Goal: Find specific page/section: Find specific page/section

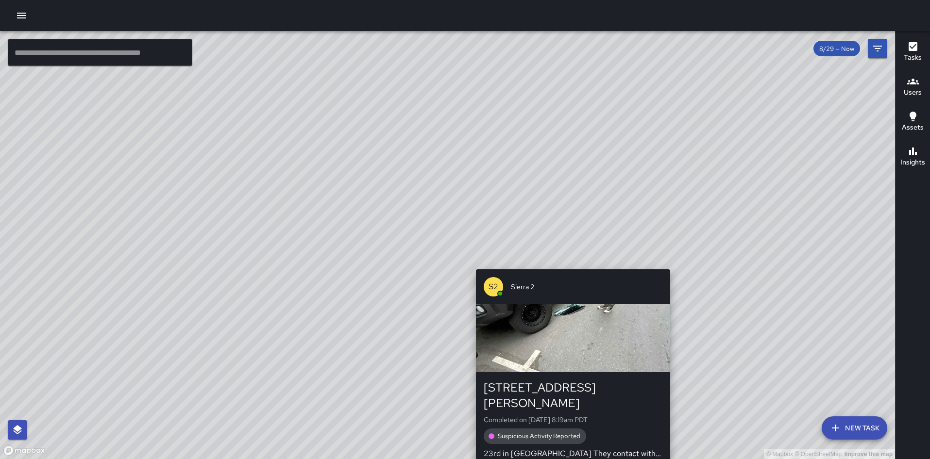
click at [570, 262] on div "© Mapbox © OpenStreetMap Improve this map S2 [GEOGRAPHIC_DATA][STREET_ADDRESS][…" at bounding box center [447, 245] width 895 height 428
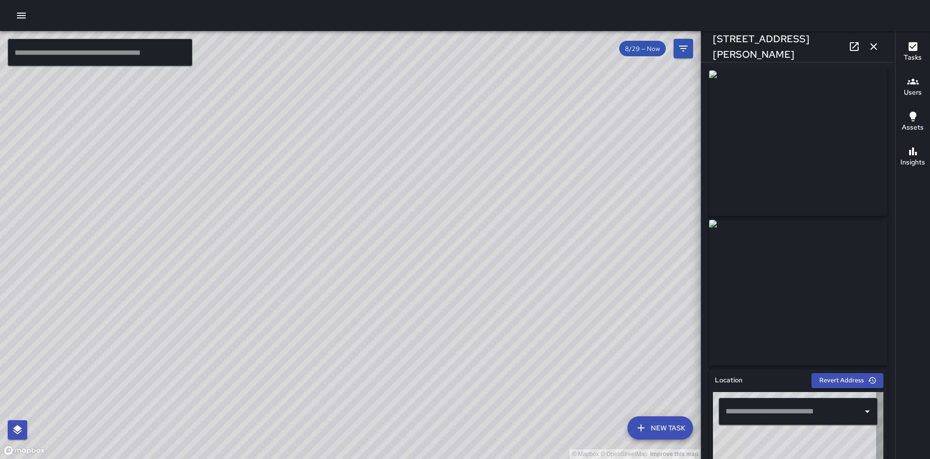
type input "**********"
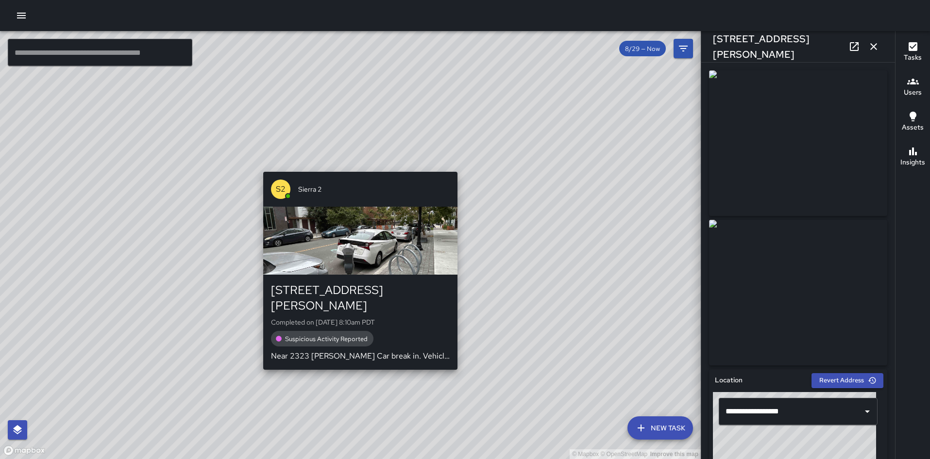
click at [358, 164] on div "© Mapbox © OpenStreetMap Improve this map S2 Sierra 2 [STREET_ADDRESS][PERSON_N…" at bounding box center [350, 245] width 701 height 428
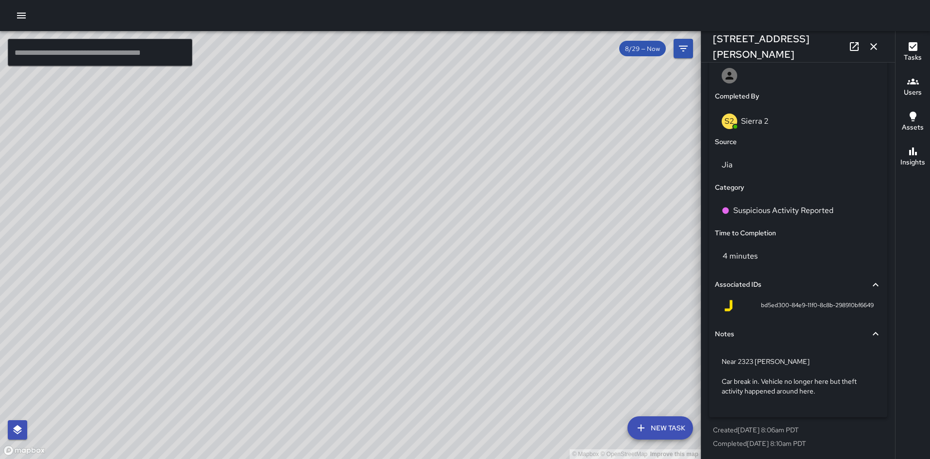
scroll to position [574, 0]
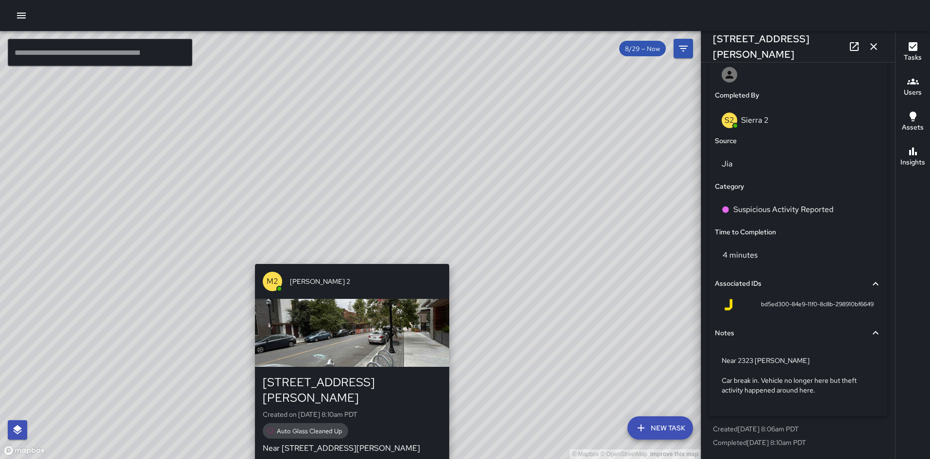
click at [349, 262] on div "M2 [PERSON_NAME] 2 [STREET_ADDRESS][PERSON_NAME] Created on [DATE] 8:10am PDT A…" at bounding box center [352, 363] width 202 height 206
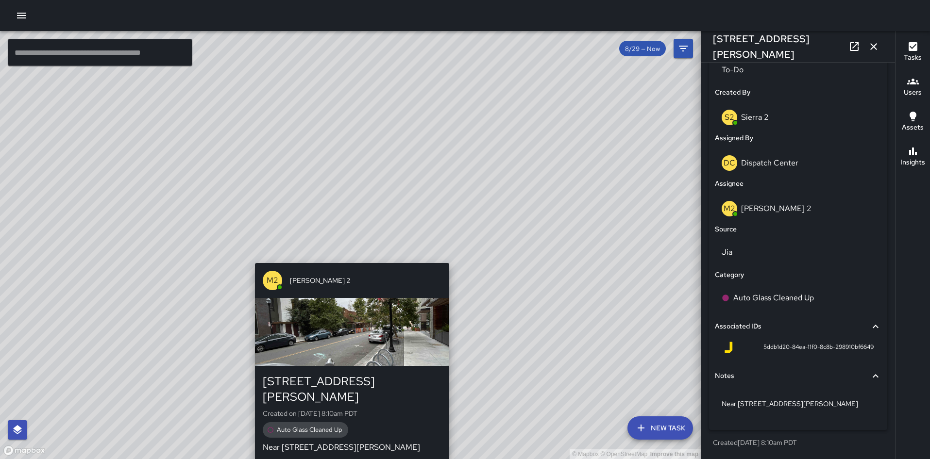
scroll to position [486, 0]
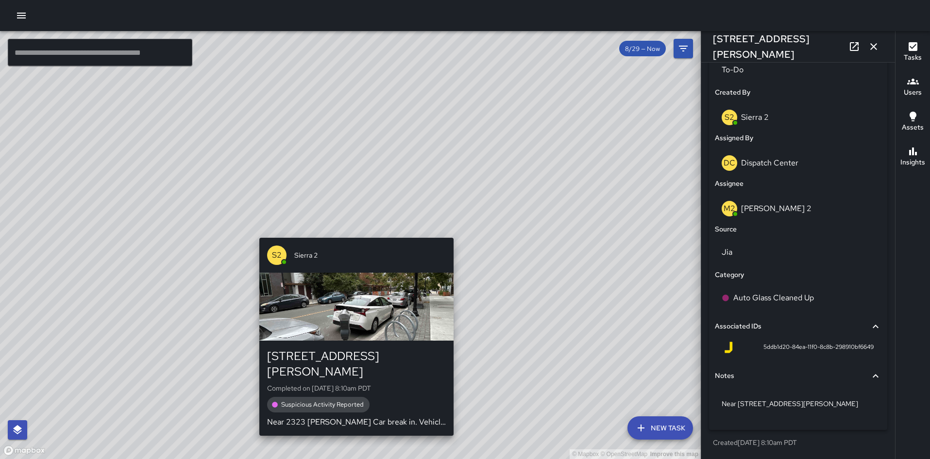
click at [354, 233] on div "© Mapbox © OpenStreetMap Improve this map S2 Sierra 2 [STREET_ADDRESS][PERSON_N…" at bounding box center [350, 245] width 701 height 428
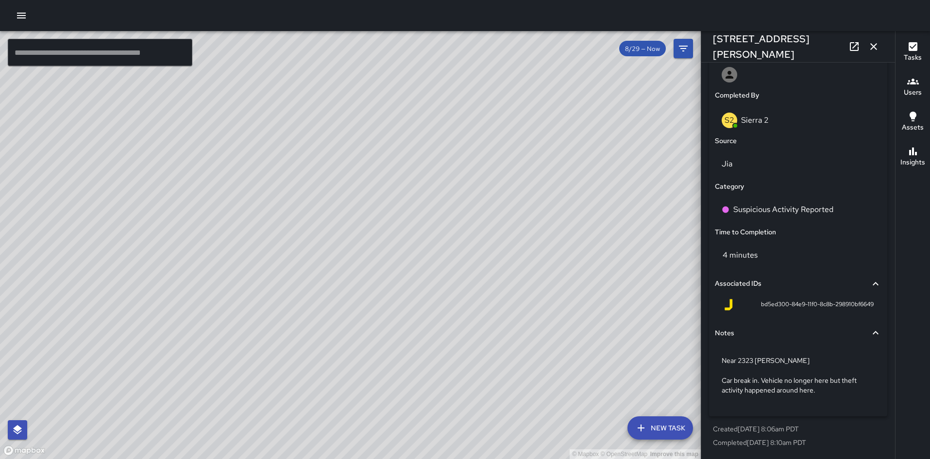
click at [354, 233] on div "© Mapbox © OpenStreetMap Improve this map" at bounding box center [350, 245] width 701 height 428
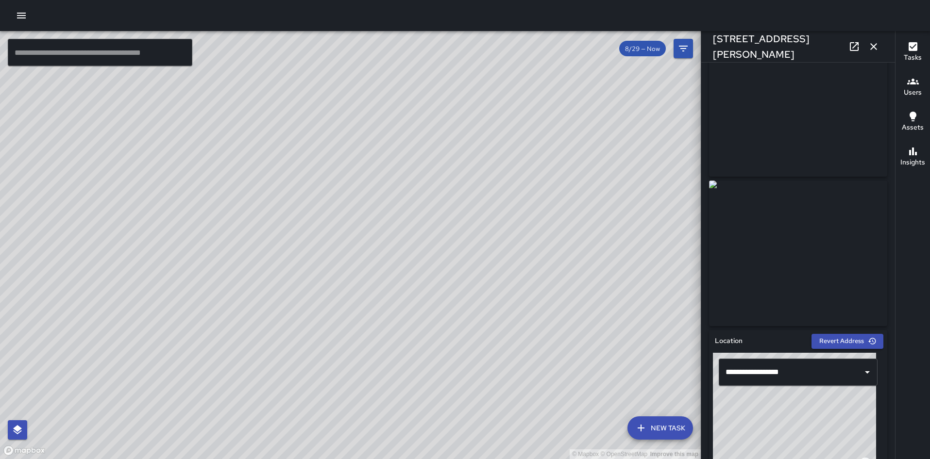
scroll to position [39, 0]
click at [853, 48] on icon at bounding box center [854, 46] width 9 height 9
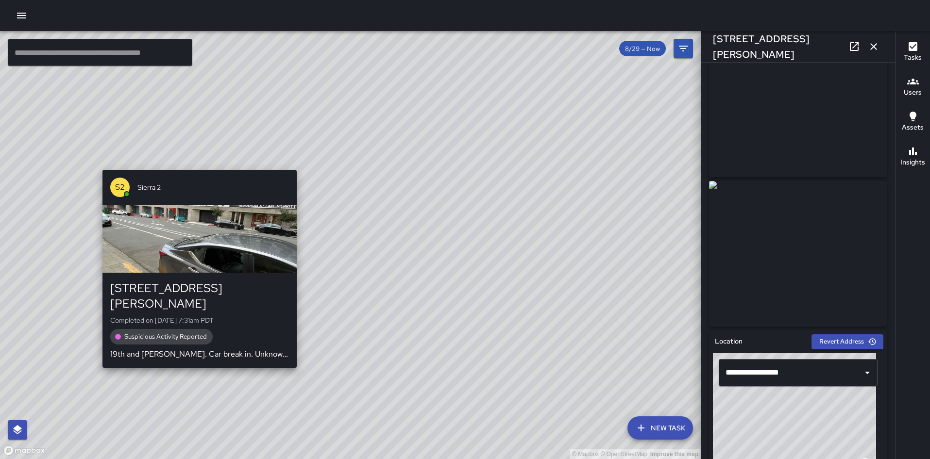
click at [196, 357] on div "© Mapbox © OpenStreetMap Improve this map S2 [GEOGRAPHIC_DATA][STREET_ADDRESS][…" at bounding box center [350, 245] width 701 height 428
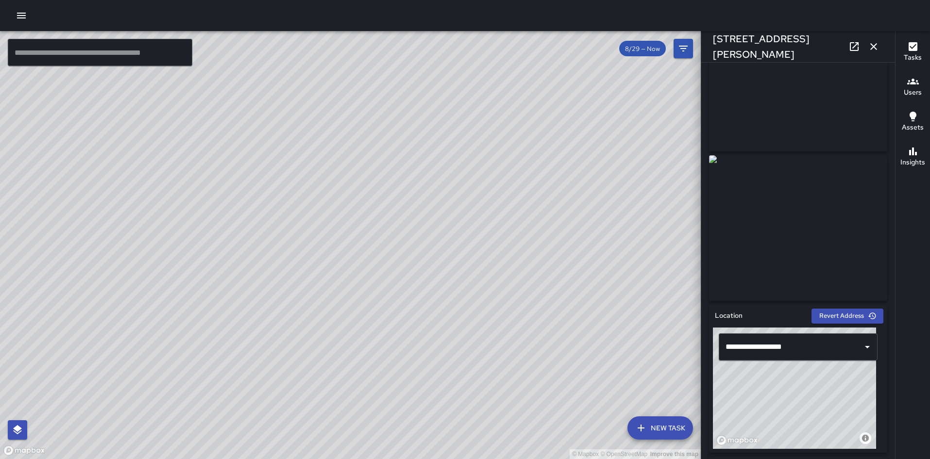
scroll to position [0, 0]
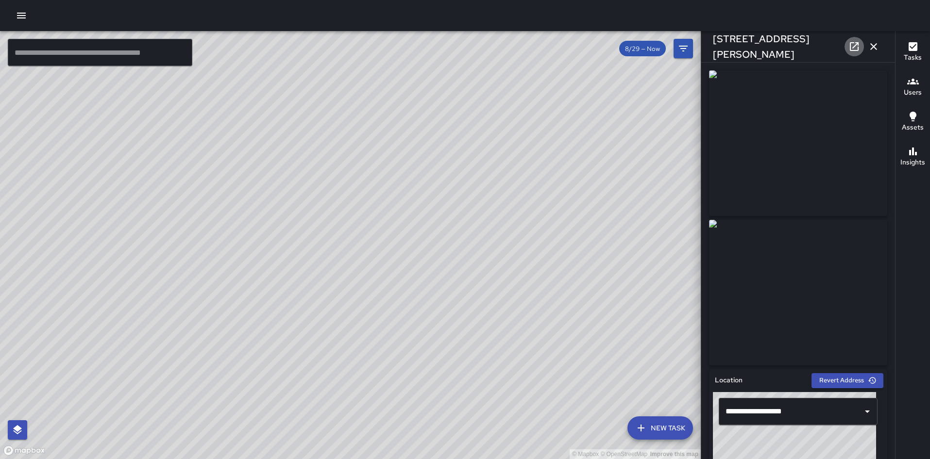
click at [850, 48] on icon at bounding box center [855, 47] width 12 height 12
drag, startPoint x: 136, startPoint y: 410, endPoint x: 132, endPoint y: 432, distance: 22.4
drag, startPoint x: 132, startPoint y: 432, endPoint x: 120, endPoint y: 430, distance: 11.3
click at [120, 430] on div "© Mapbox © OpenStreetMap Improve this map" at bounding box center [350, 245] width 701 height 428
drag, startPoint x: 120, startPoint y: 430, endPoint x: 278, endPoint y: 260, distance: 232.0
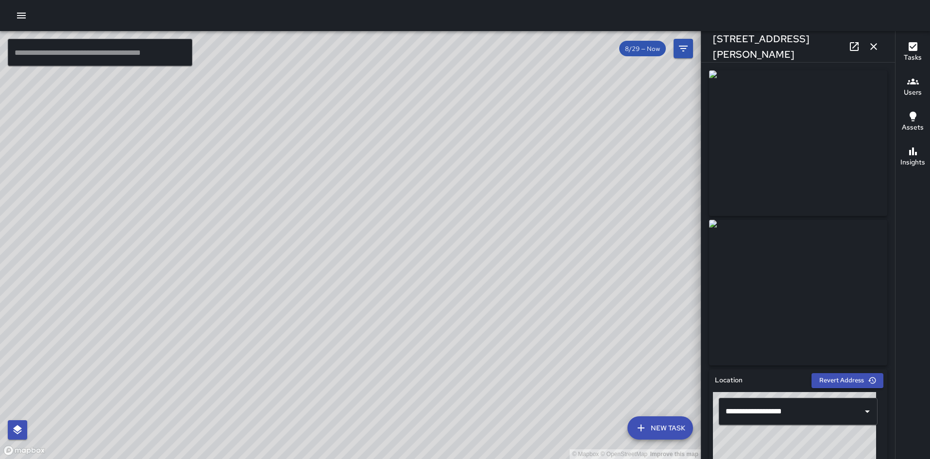
click at [278, 260] on div "© Mapbox © OpenStreetMap Improve this map" at bounding box center [350, 245] width 701 height 428
drag, startPoint x: 271, startPoint y: 251, endPoint x: 281, endPoint y: 266, distance: 18.2
click at [281, 266] on div "© Mapbox © OpenStreetMap Improve this map" at bounding box center [350, 245] width 701 height 428
click at [879, 52] on button "button" at bounding box center [873, 46] width 19 height 19
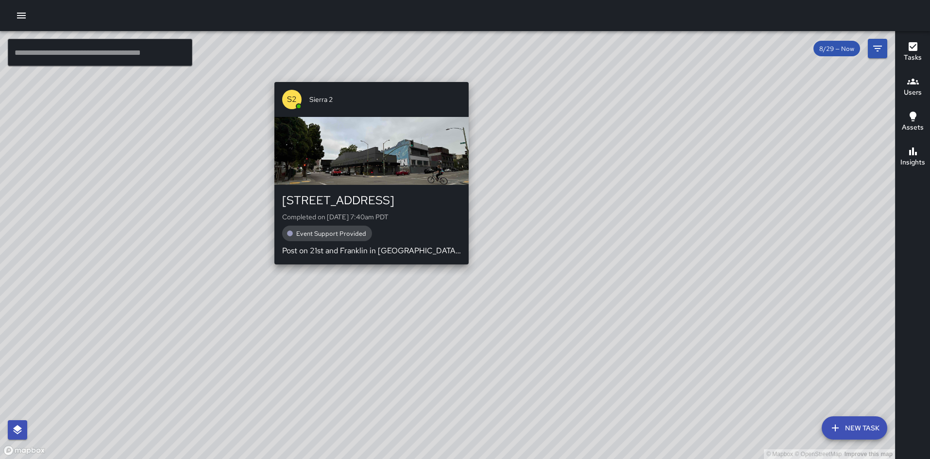
click at [370, 268] on div "S2 [GEOGRAPHIC_DATA][STREET_ADDRESS] Completed on [DATE] 7:40am PDT Event Suppo…" at bounding box center [372, 173] width 202 height 190
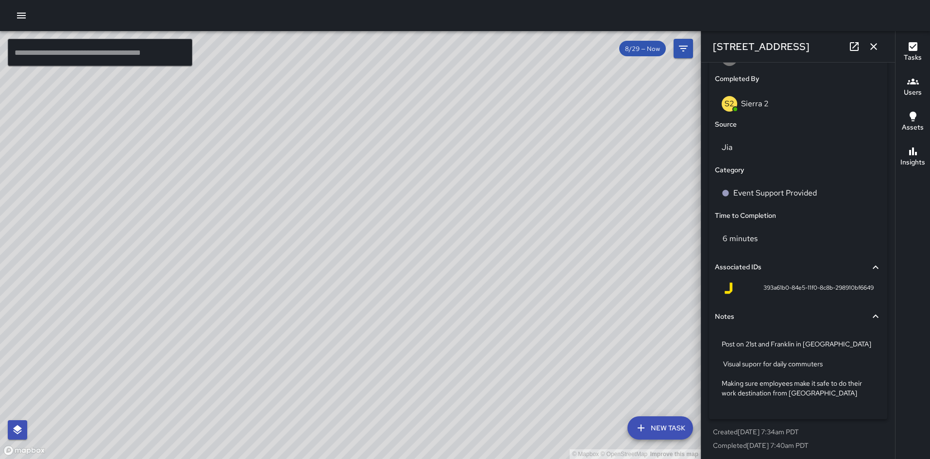
scroll to position [591, 0]
click at [715, 274] on div "Associated IDs" at bounding box center [798, 267] width 167 height 22
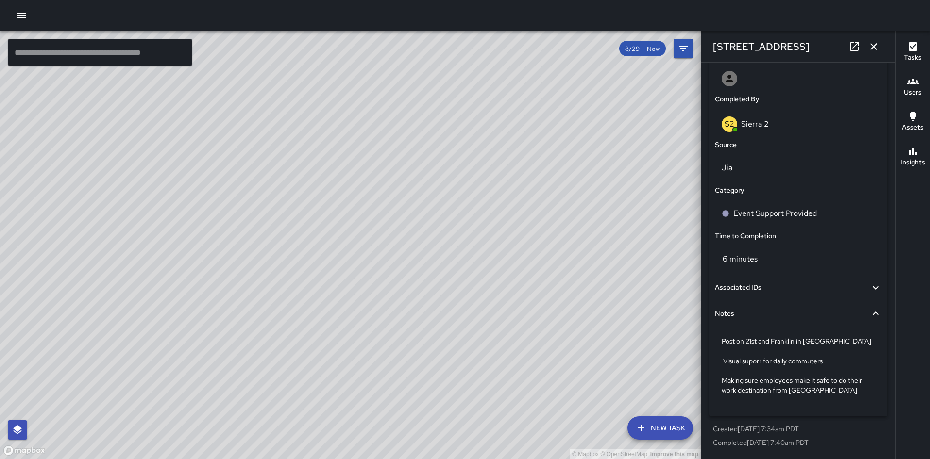
scroll to position [570, 0]
click at [715, 274] on div "6 minutes" at bounding box center [798, 259] width 170 height 31
click at [718, 291] on h6 "Associated IDs" at bounding box center [738, 288] width 47 height 11
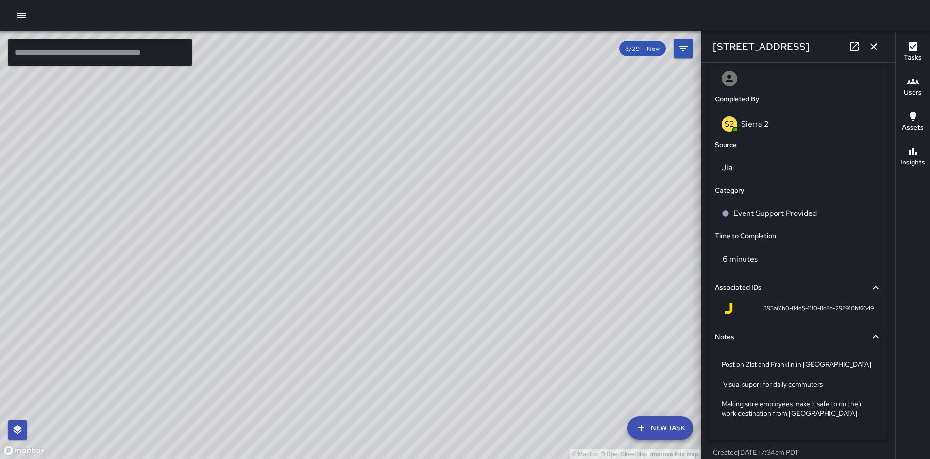
drag, startPoint x: 516, startPoint y: 343, endPoint x: 554, endPoint y: 225, distance: 124.3
click at [554, 225] on div "© Mapbox © OpenStreetMap Improve this map" at bounding box center [350, 245] width 701 height 428
drag, startPoint x: 554, startPoint y: 225, endPoint x: 545, endPoint y: 156, distance: 69.5
click at [545, 156] on div "© Mapbox © OpenStreetMap Improve this map" at bounding box center [350, 245] width 701 height 428
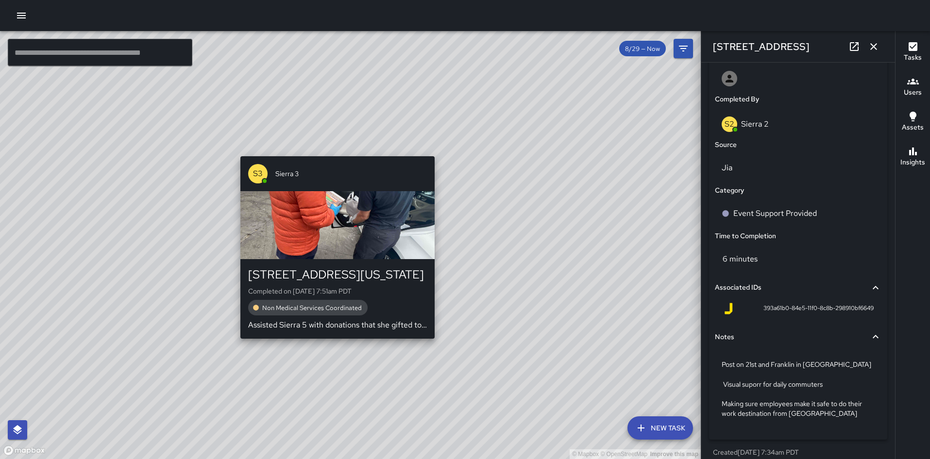
click at [336, 326] on p "Assisted Sierra 5 with donations that she gifted to City Teams" at bounding box center [337, 326] width 179 height 12
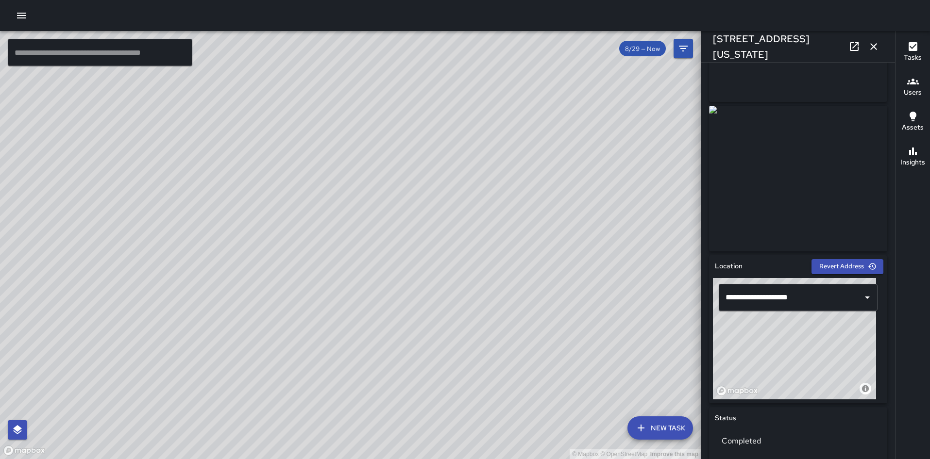
scroll to position [0, 0]
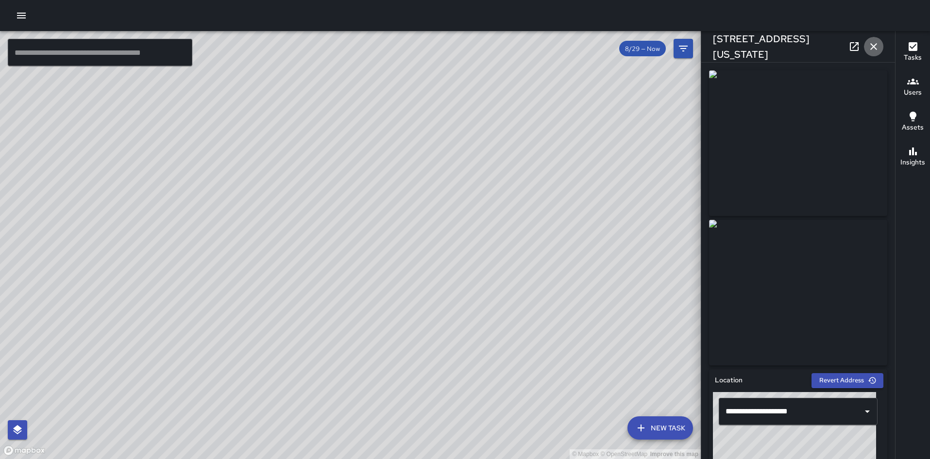
click at [868, 49] on icon "button" at bounding box center [874, 47] width 12 height 12
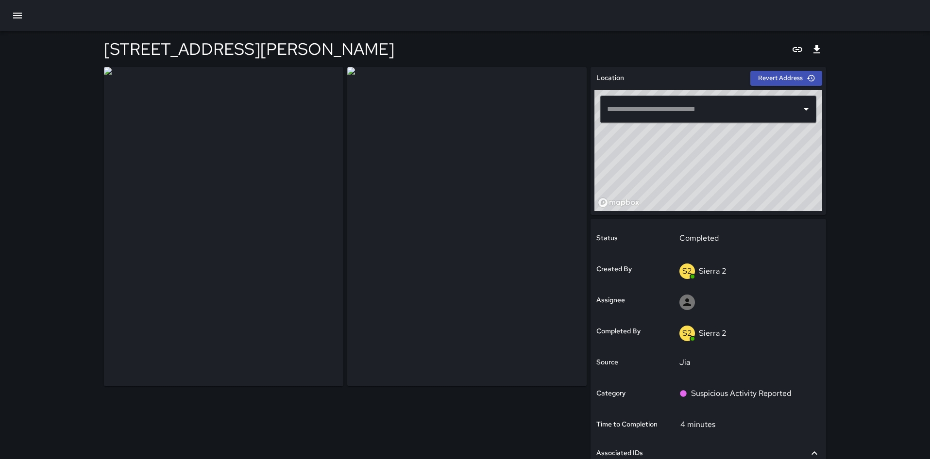
type input "**********"
